Goal: Contribute content

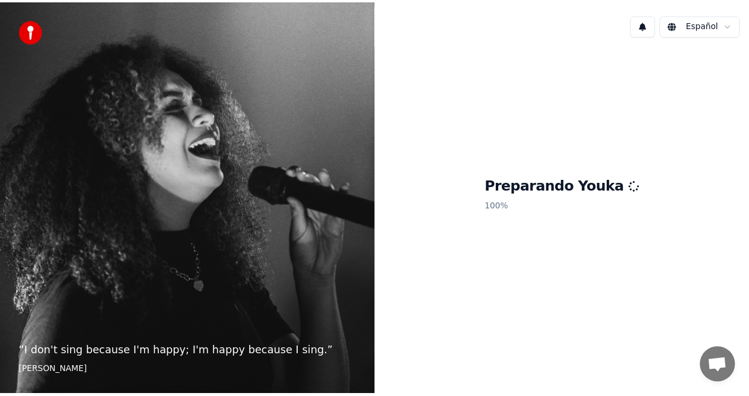
scroll to position [104, 0]
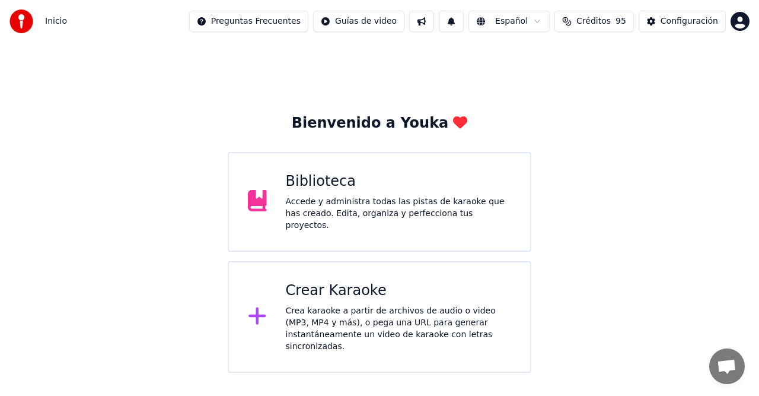
click at [307, 189] on div "Biblioteca" at bounding box center [399, 181] width 226 height 19
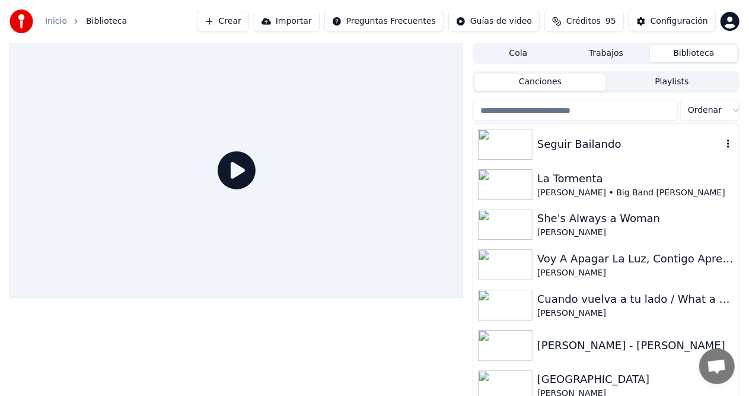
click at [550, 148] on div "Seguir Bailando" at bounding box center [629, 144] width 185 height 17
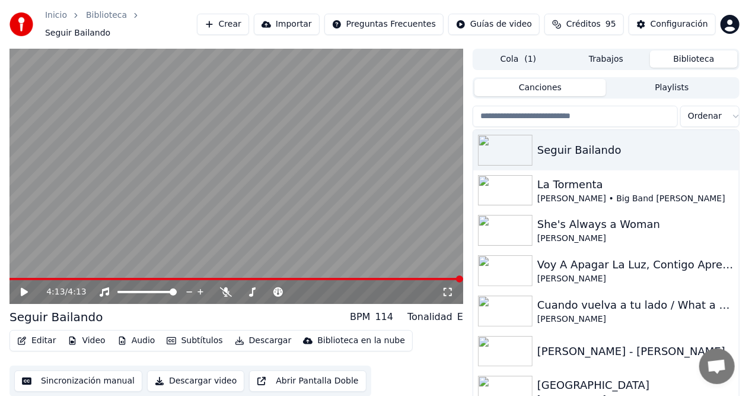
click at [248, 24] on button "Crear" at bounding box center [223, 24] width 52 height 21
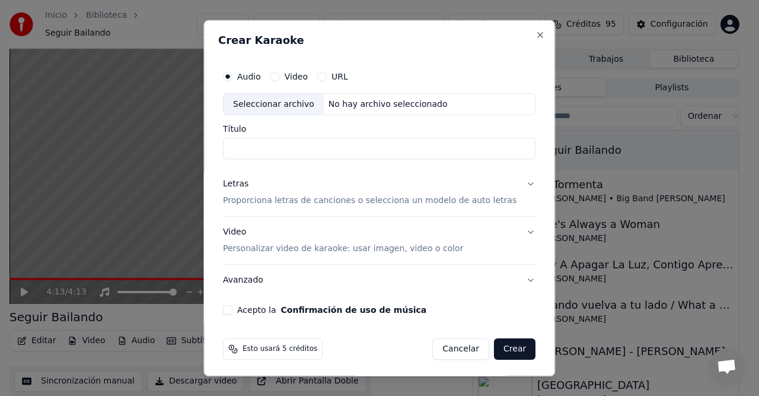
click at [256, 76] on label "Audio" at bounding box center [249, 76] width 24 height 8
click at [233, 76] on button "Audio" at bounding box center [227, 75] width 9 height 9
click at [264, 109] on div "Seleccionar archivo" at bounding box center [274, 103] width 100 height 21
click at [536, 35] on button "Close" at bounding box center [540, 34] width 9 height 9
